Goal: Task Accomplishment & Management: Manage account settings

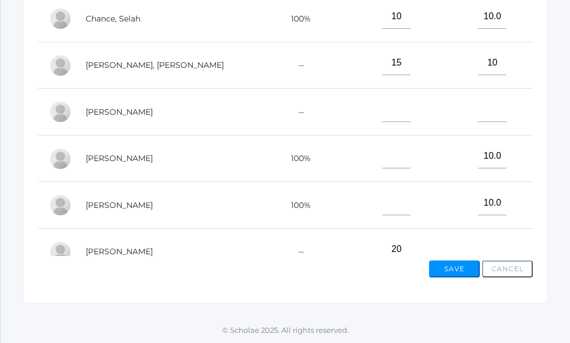
scroll to position [5, 0]
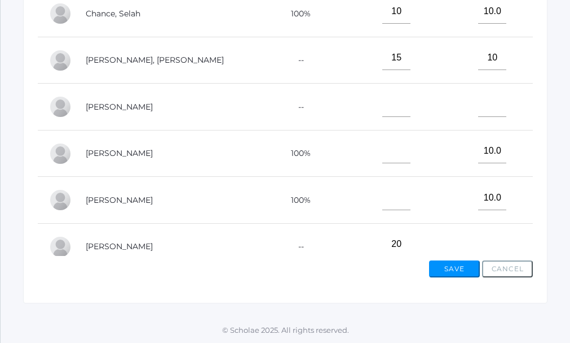
type input"] "20"
click at [383, 204] on input"] "text" at bounding box center [397, 197] width 28 height 25
type input"] "20"
click at [383, 155] on input"] "text" at bounding box center [397, 151] width 28 height 25
type input"] "20"
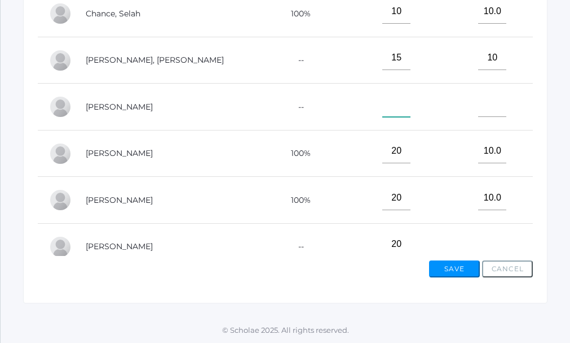
click at [383, 109] on input"] "text" at bounding box center [397, 104] width 28 height 25
type input"] "15"
drag, startPoint x: 471, startPoint y: 113, endPoint x: 465, endPoint y: 112, distance: 6.2
click at [479, 113] on input"] "text" at bounding box center [493, 104] width 28 height 25
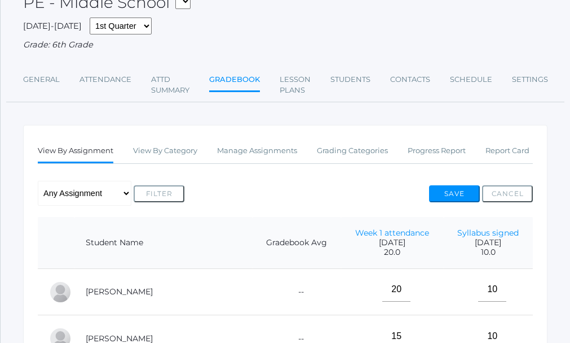
scroll to position [65, 0]
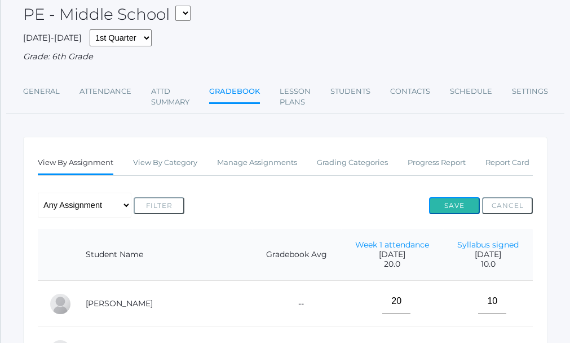
click at [451, 208] on button "Save" at bounding box center [454, 205] width 51 height 17
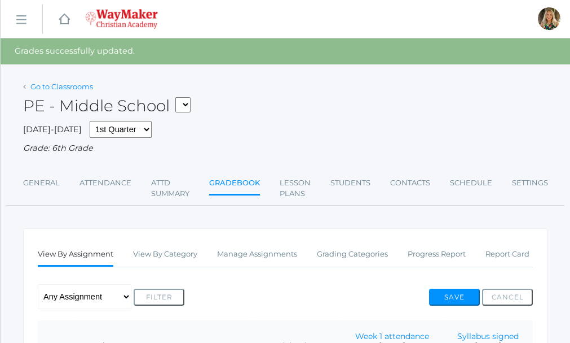
click at [50, 86] on link "Go to Classrooms" at bounding box center [61, 86] width 63 height 9
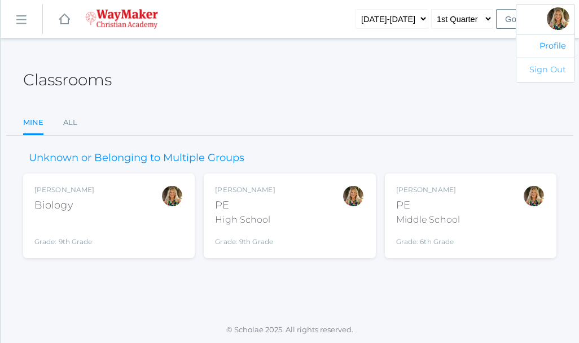
click at [551, 70] on link "Sign Out" at bounding box center [545, 70] width 58 height 24
